Goal: Task Accomplishment & Management: Use online tool/utility

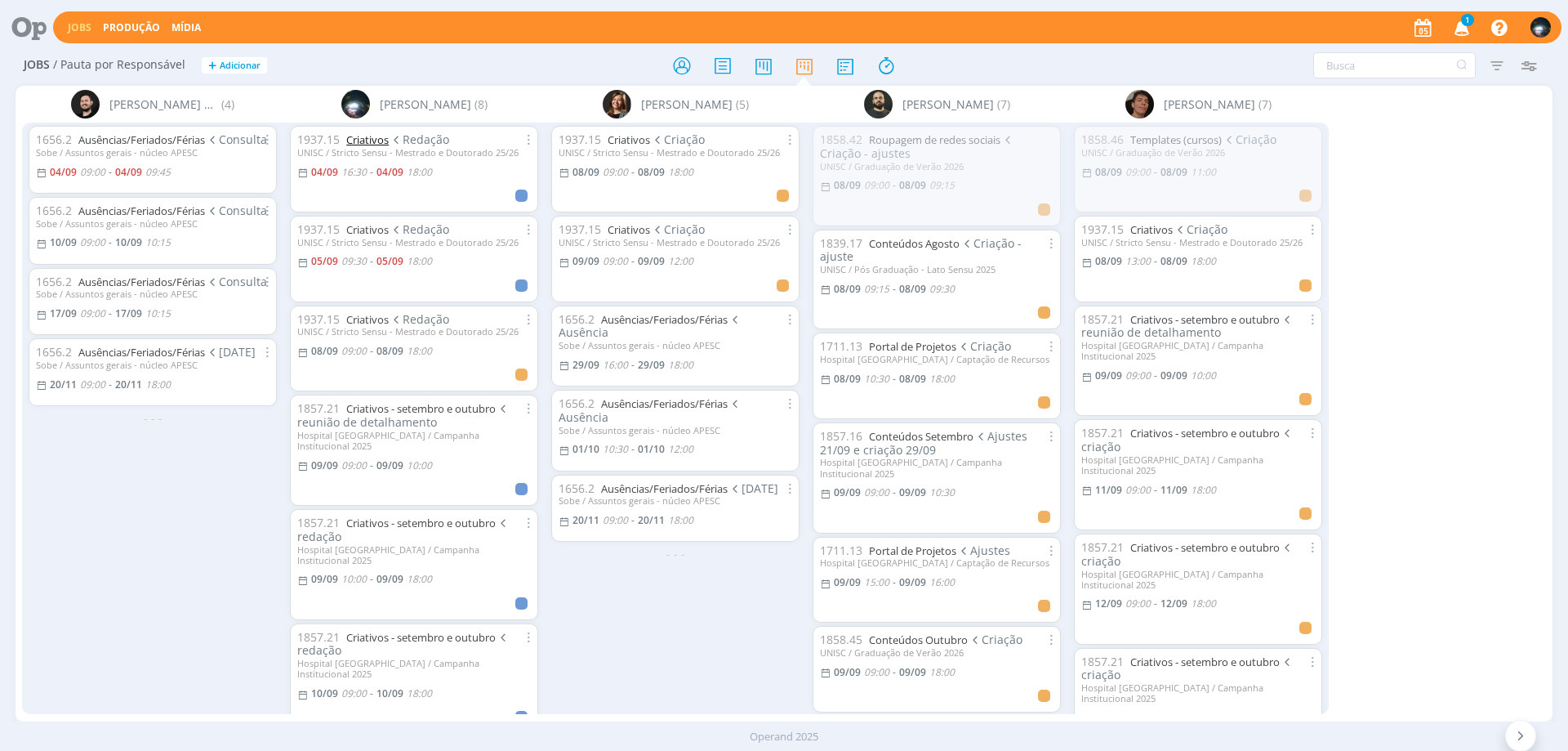
click at [367, 136] on link "Criativos" at bounding box center [367, 140] width 43 height 15
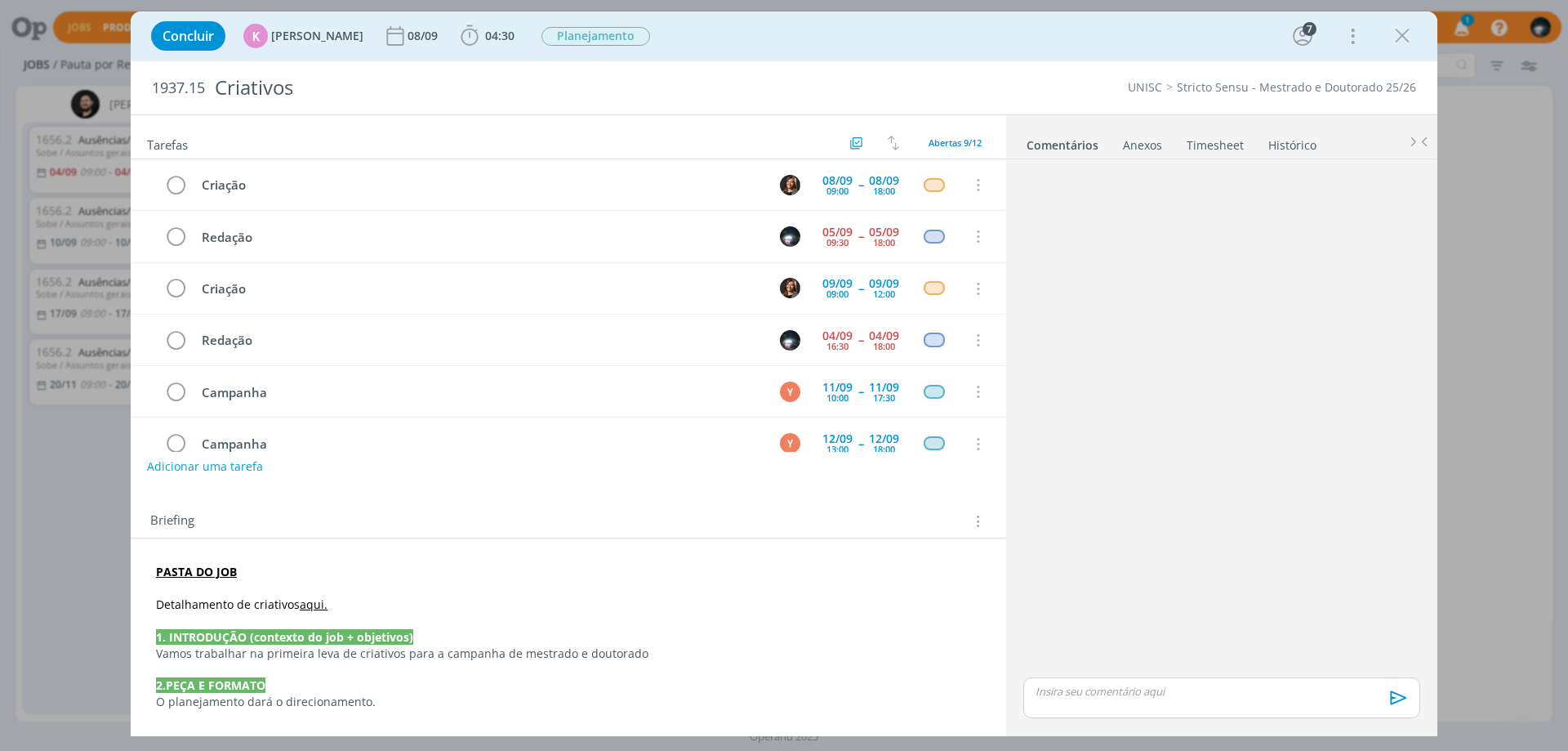
scroll to position [104, 0]
click at [459, 40] on icon "dialog" at bounding box center [469, 36] width 24 height 24
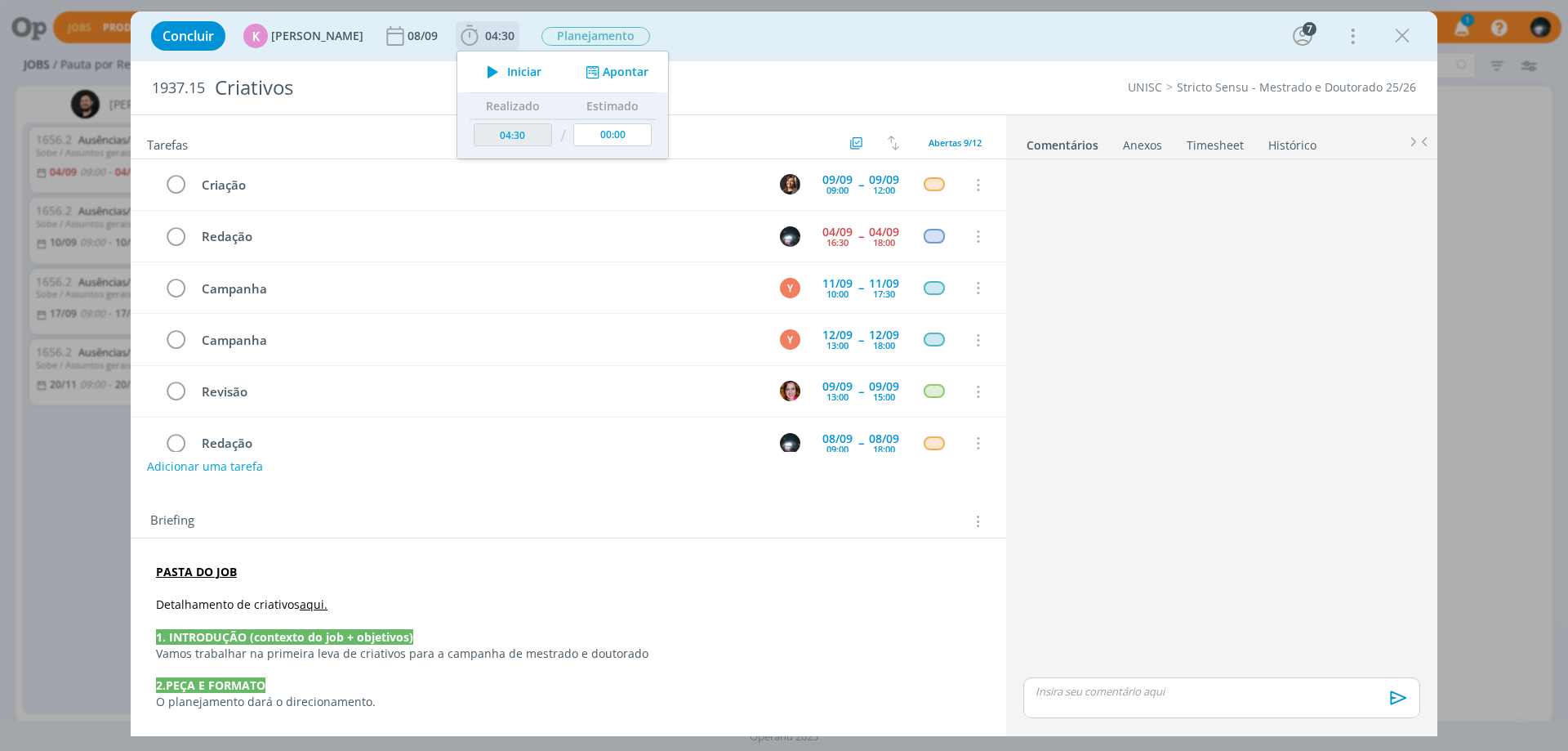
click at [617, 67] on button "Apontar" at bounding box center [615, 72] width 68 height 18
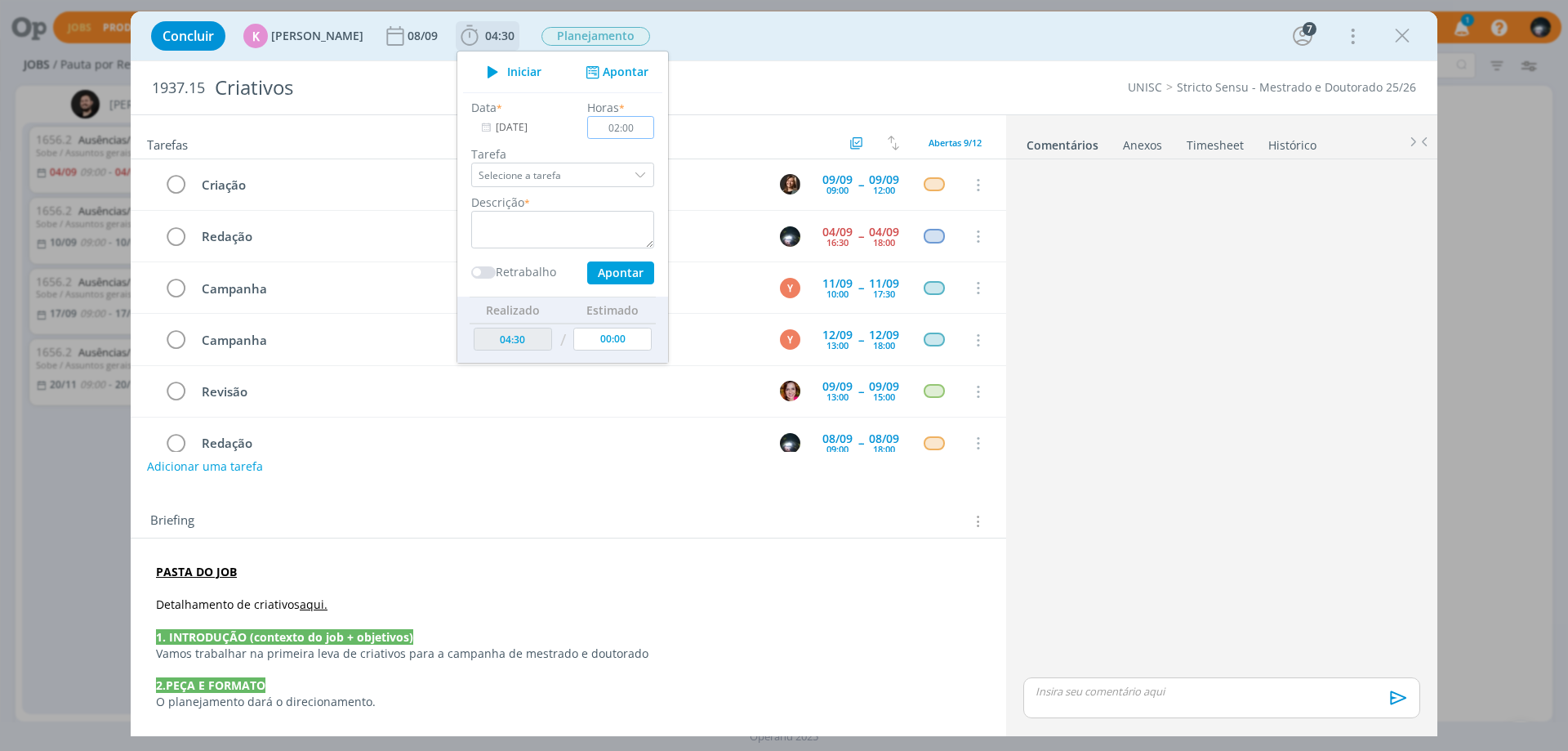
type input "02:00"
click at [543, 227] on textarea "dialog" at bounding box center [563, 230] width 183 height 38
type textarea "redação"
click at [617, 277] on button "Apontar" at bounding box center [621, 272] width 67 height 23
type input "06:30"
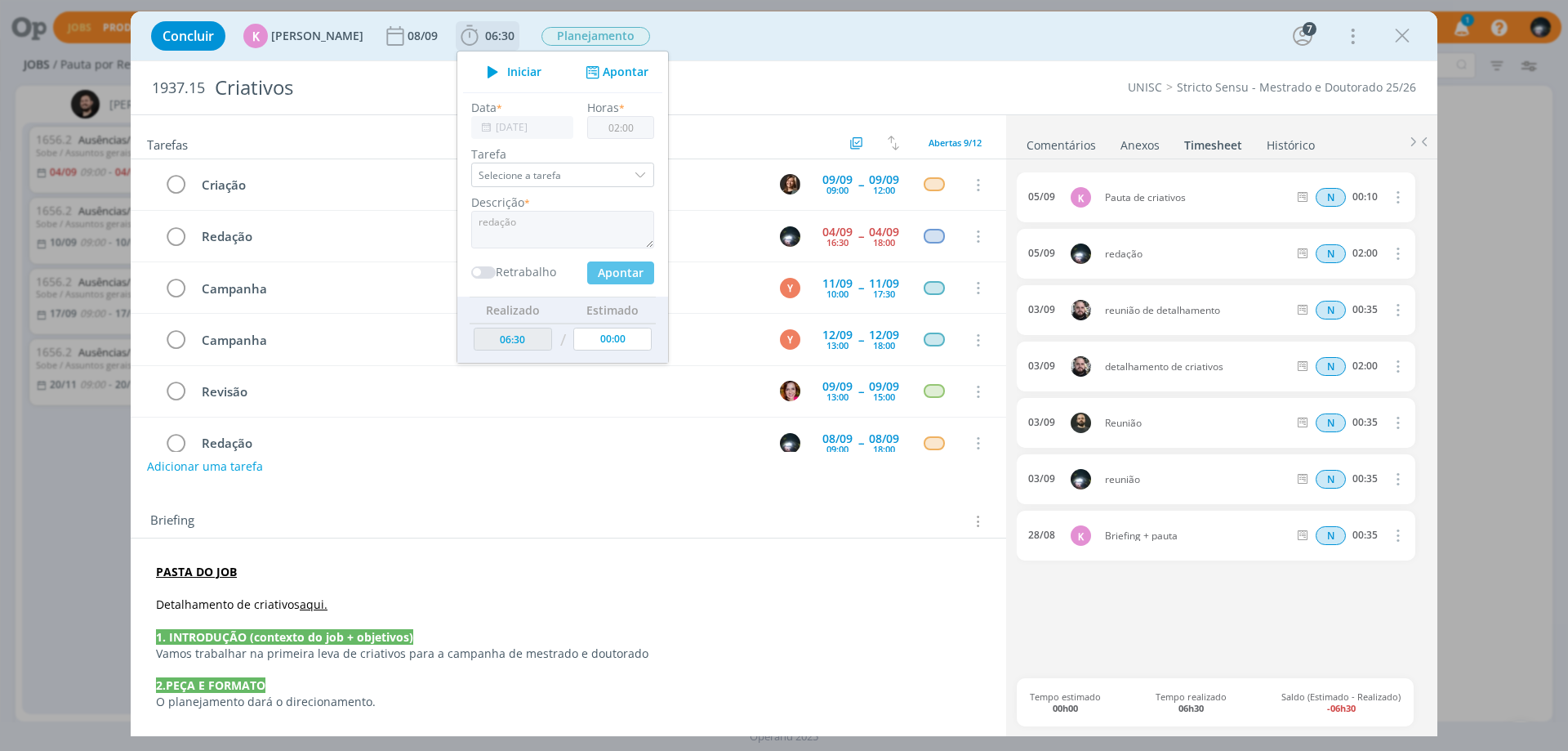
type input "00:00"
click at [691, 37] on div "Concluir K [PERSON_NAME] [DATE] 06:30 Iniciar Apontar Data * [DATE] Horas * 00:…" at bounding box center [784, 36] width 1283 height 39
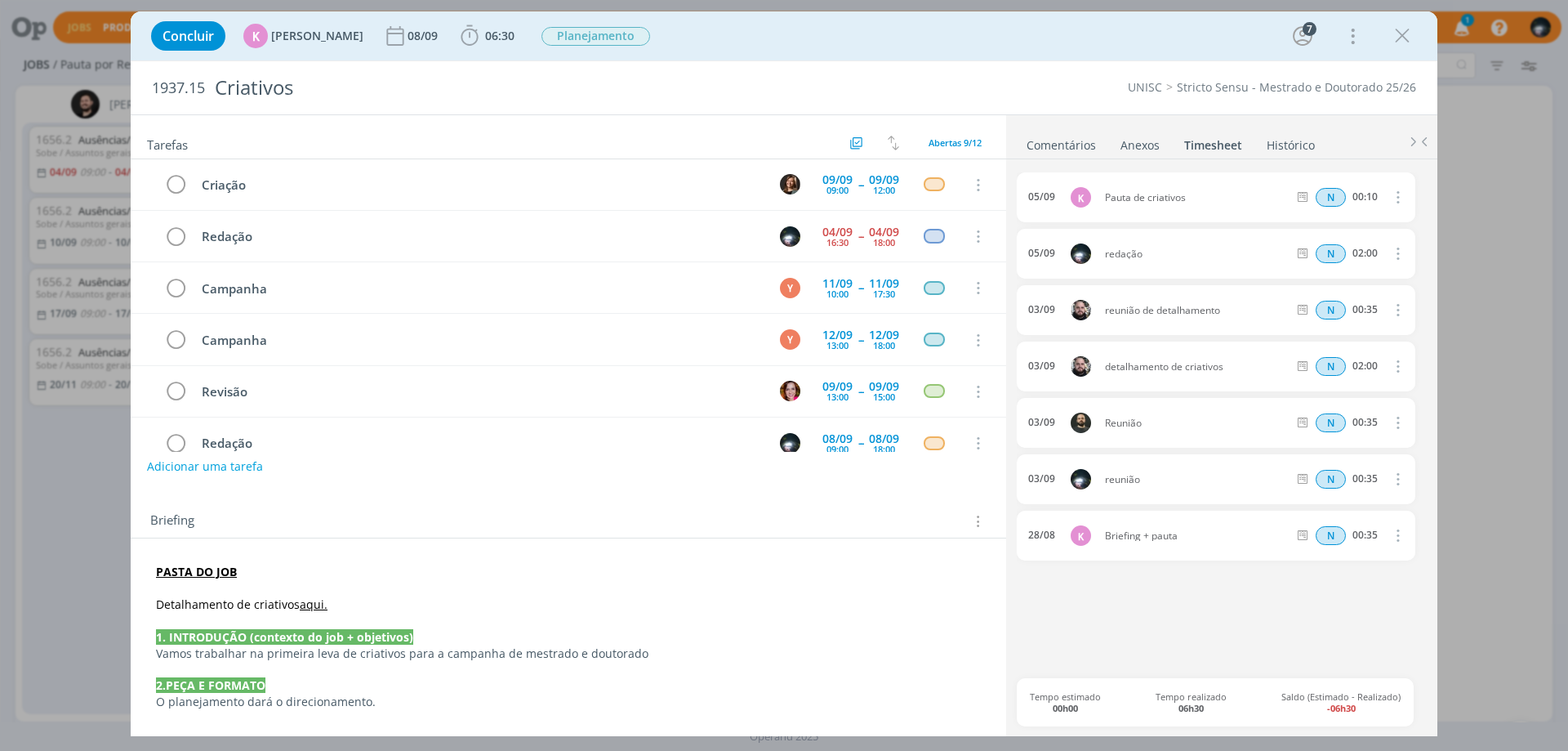
click at [1053, 144] on link "Comentários" at bounding box center [1061, 142] width 71 height 24
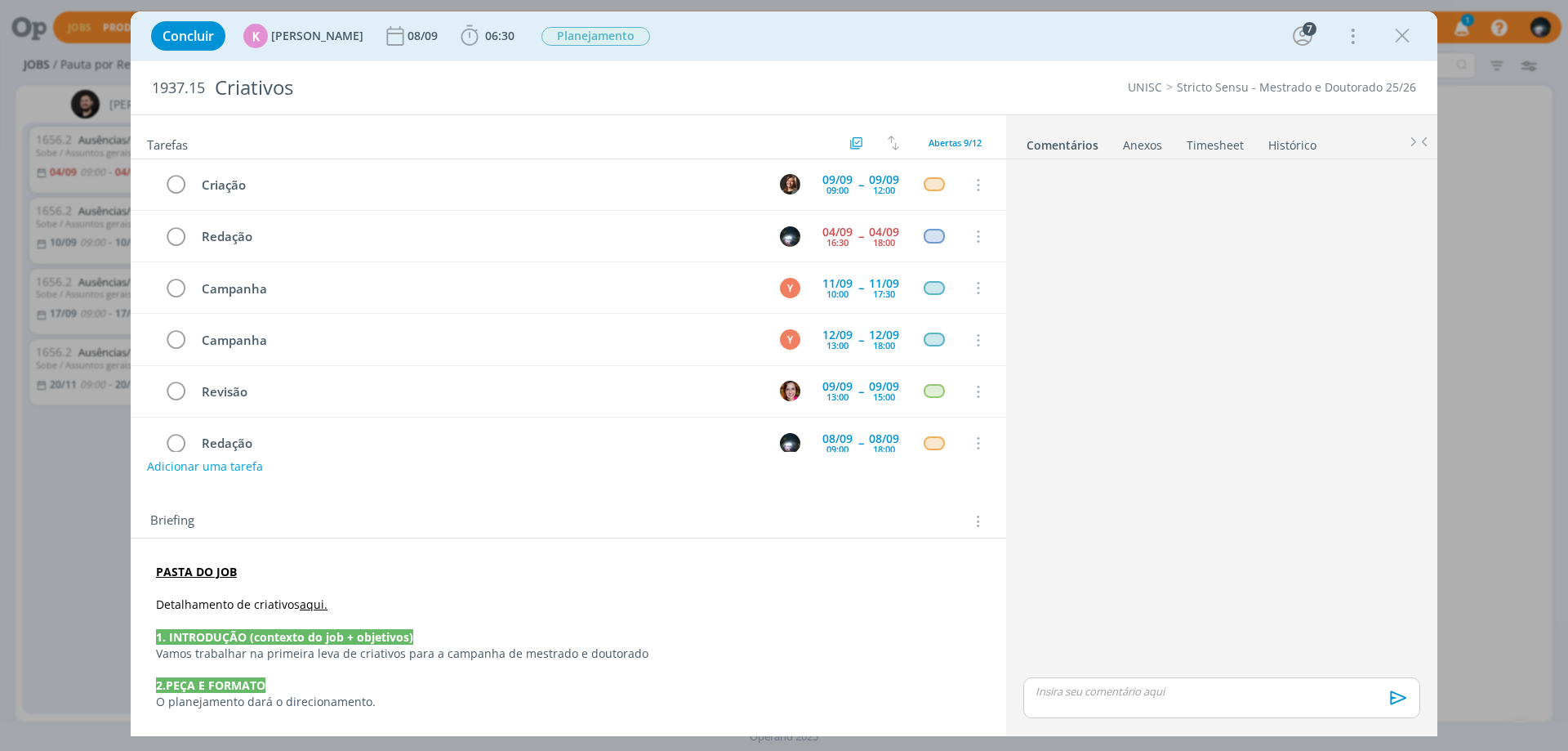
click at [1048, 693] on p "dialog" at bounding box center [1222, 692] width 371 height 15
click at [1103, 699] on icon "dialog" at bounding box center [1110, 704] width 13 height 13
paste input "[URL][DOMAIN_NAME]"
type input "[URL][DOMAIN_NAME]"
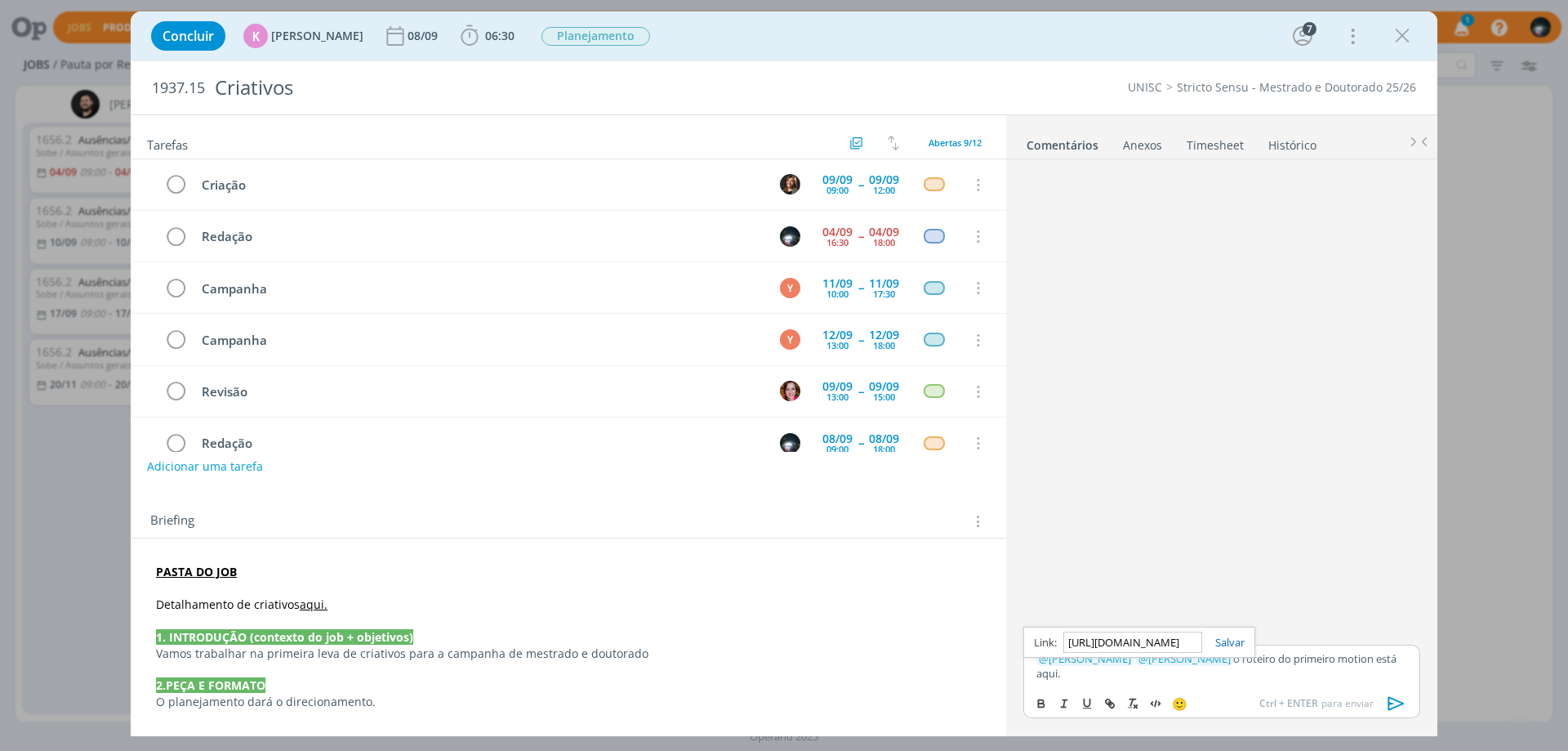
scroll to position [0, 0]
click at [1232, 636] on link "dialog" at bounding box center [1224, 643] width 43 height 15
click at [1211, 669] on p "﻿ @ [PERSON_NAME] ﻿ ﻿ @ [PERSON_NAME] ﻿ o roteiro do primeiro motion está aqui ." at bounding box center [1222, 666] width 371 height 31
click at [1393, 700] on icon "dialog" at bounding box center [1397, 704] width 24 height 24
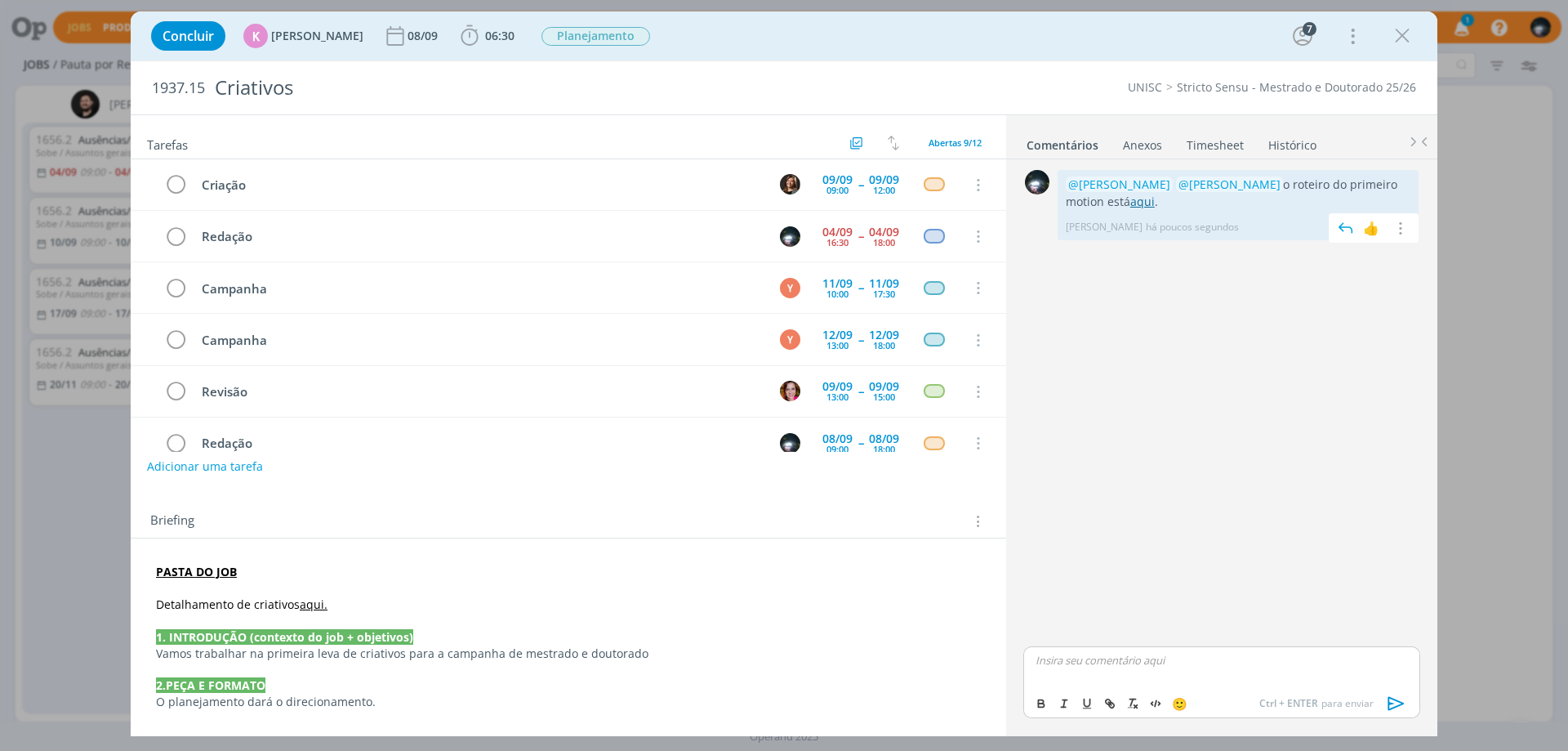
click at [1132, 204] on link "aqui" at bounding box center [1142, 201] width 24 height 16
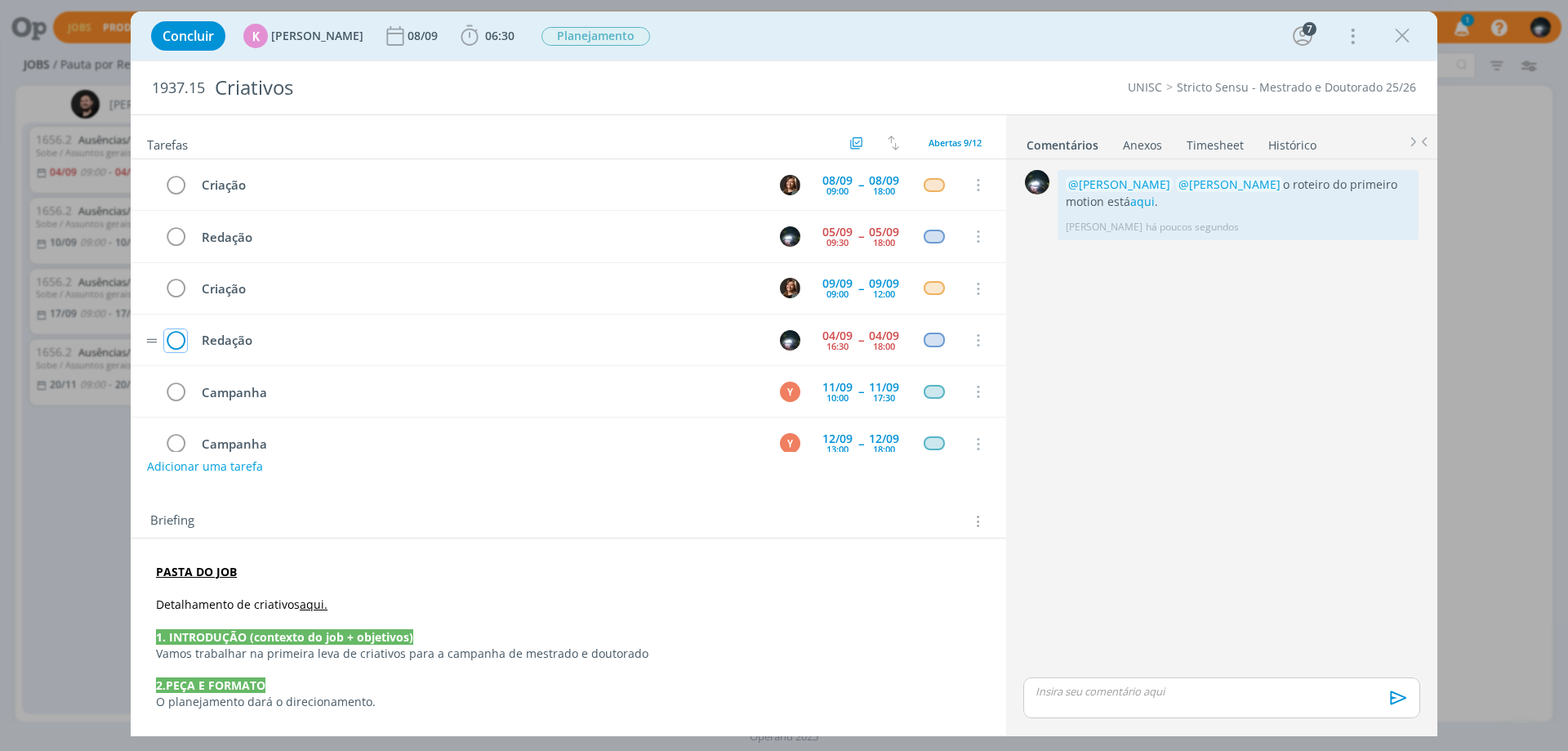
click at [179, 336] on icon "dialog" at bounding box center [175, 341] width 23 height 24
click at [1405, 32] on icon "dialog" at bounding box center [1402, 36] width 24 height 24
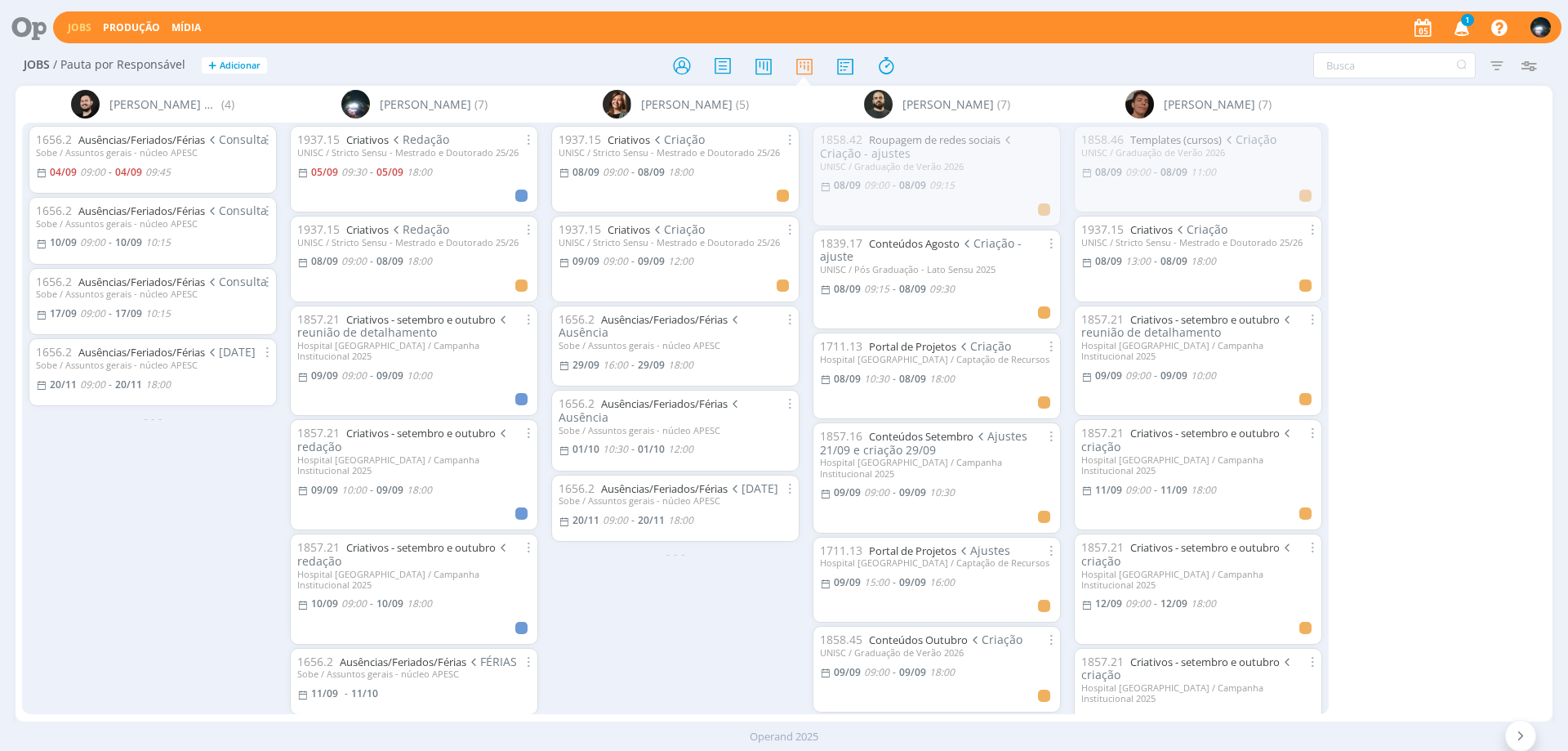
click at [1463, 26] on icon "button" at bounding box center [1462, 27] width 29 height 28
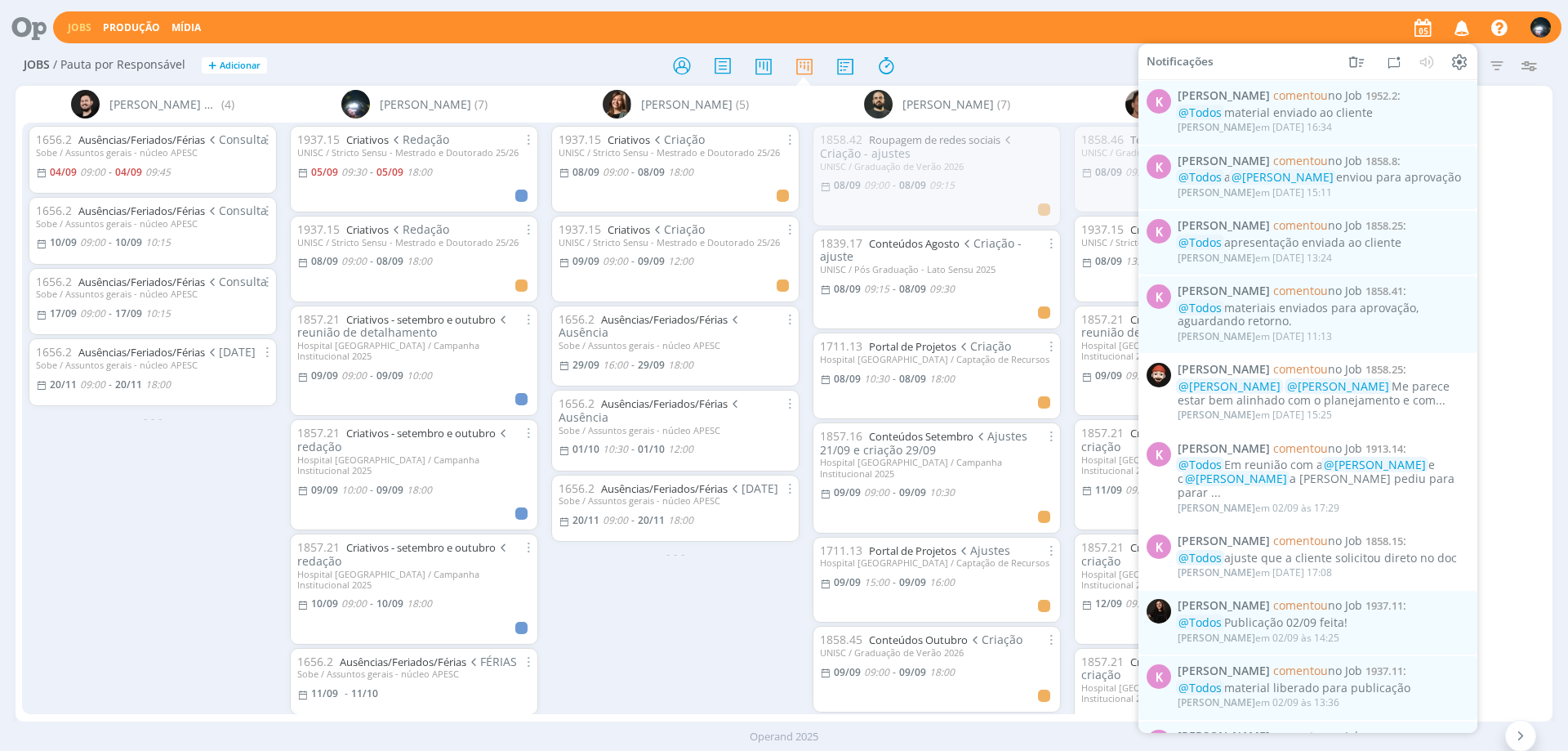
click at [1154, 29] on div "Jobs Produção Mídia Notificações K [PERSON_NAME] comentou no Job 1952.2 : @Todo…" at bounding box center [807, 27] width 1509 height 31
